Goal: Find specific page/section: Find specific page/section

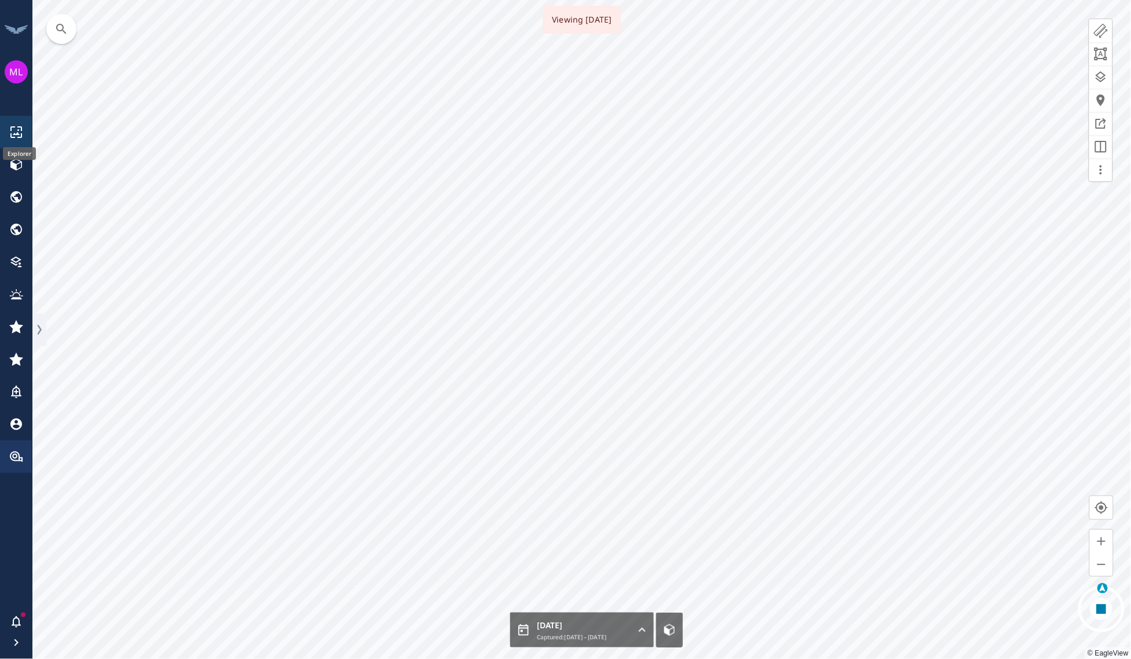
click at [20, 132] on icon at bounding box center [16, 132] width 14 height 14
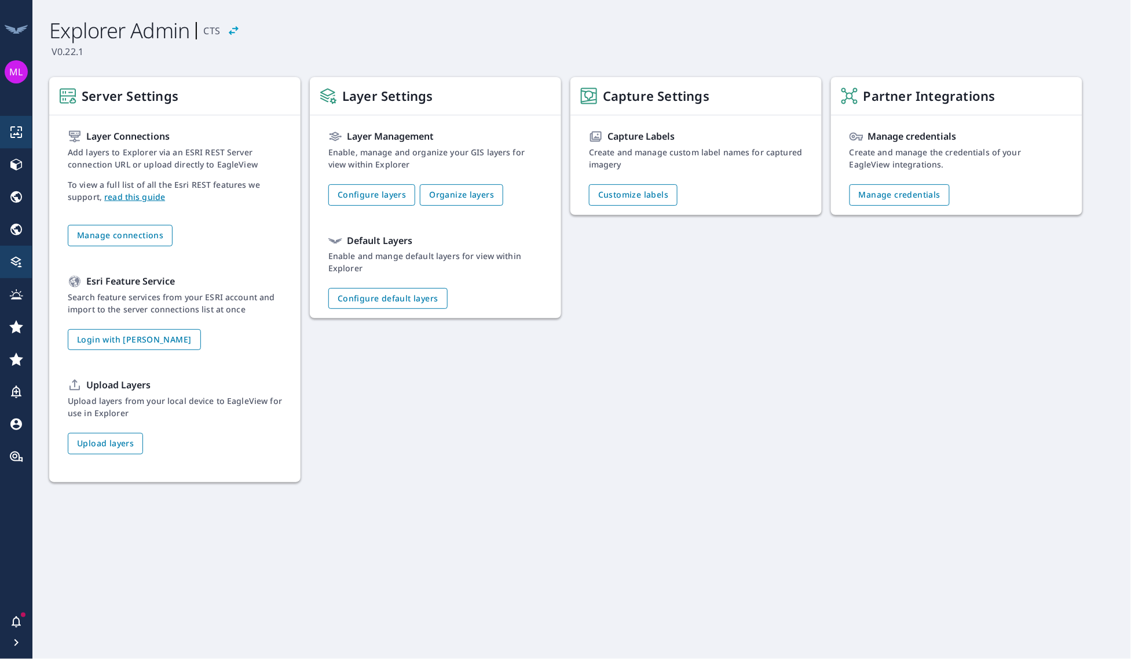
click at [23, 141] on li at bounding box center [16, 132] width 32 height 32
click at [10, 448] on li at bounding box center [16, 456] width 32 height 32
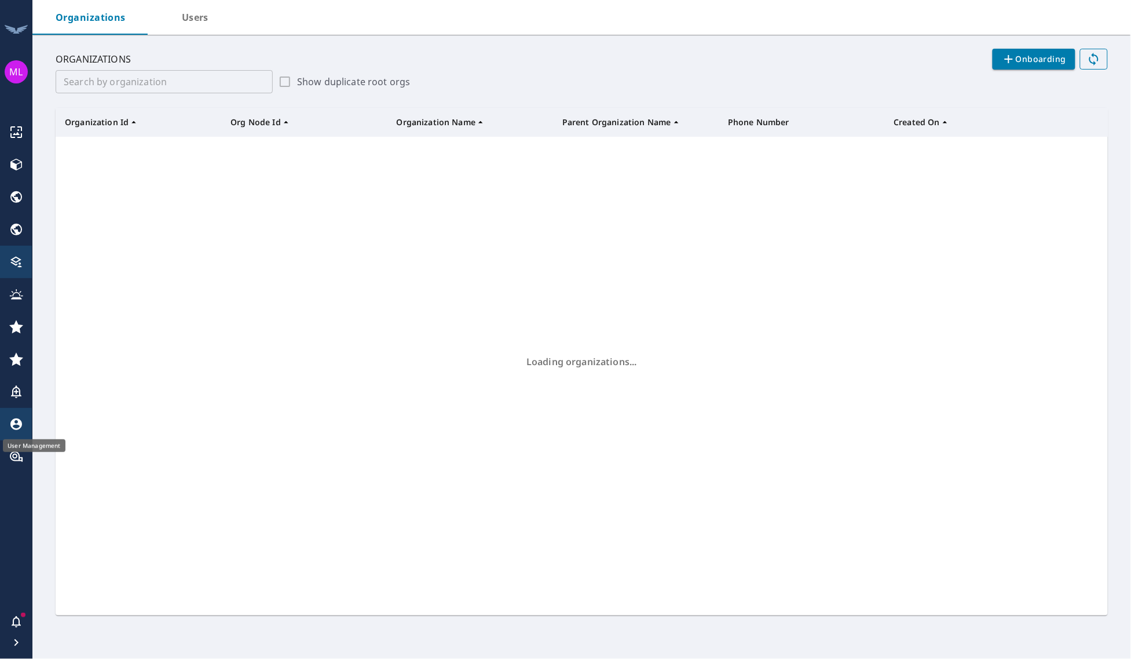
scroll to position [1, 6]
